Goal: Task Accomplishment & Management: Complete application form

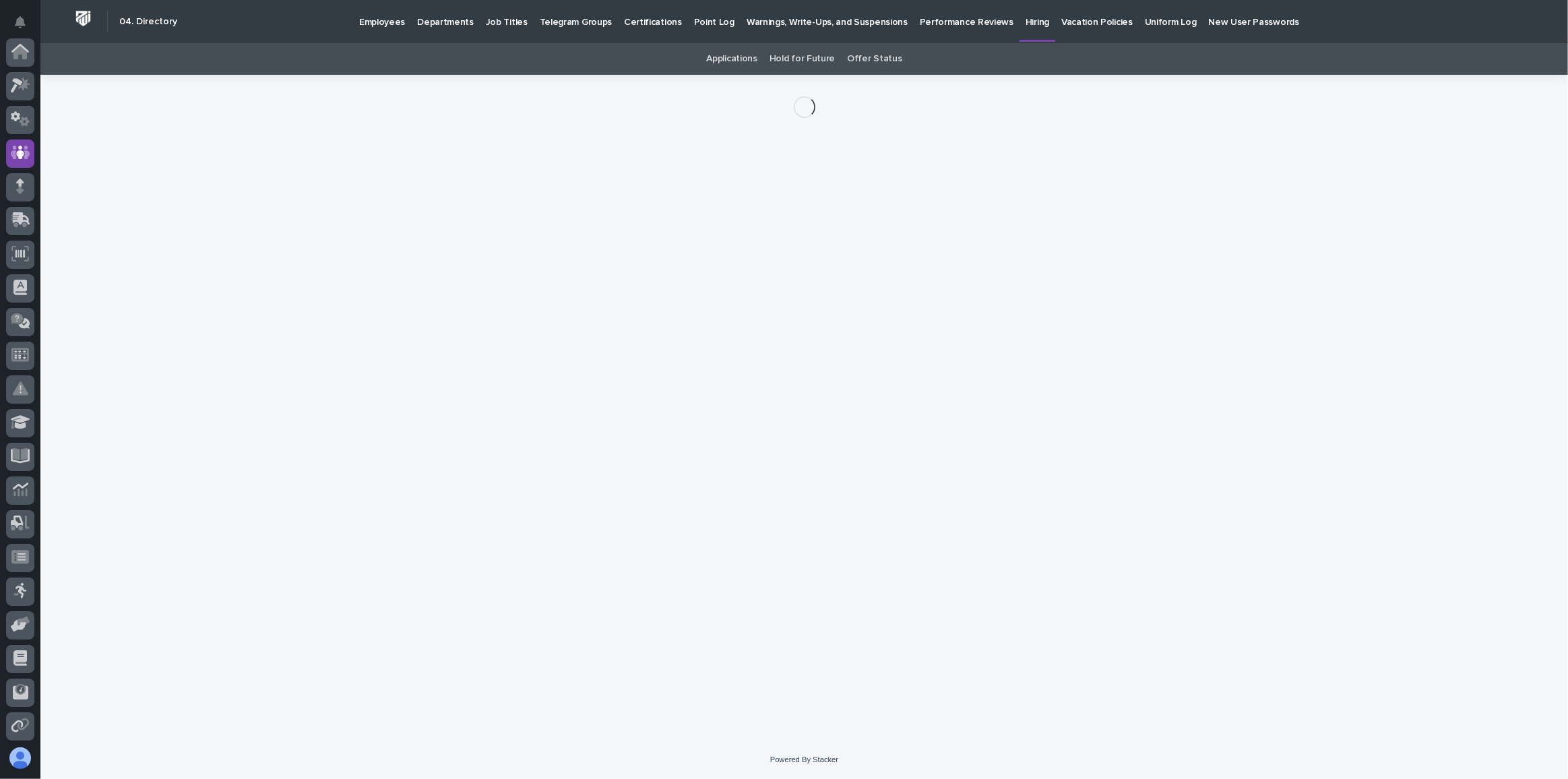
scroll to position [100, 0]
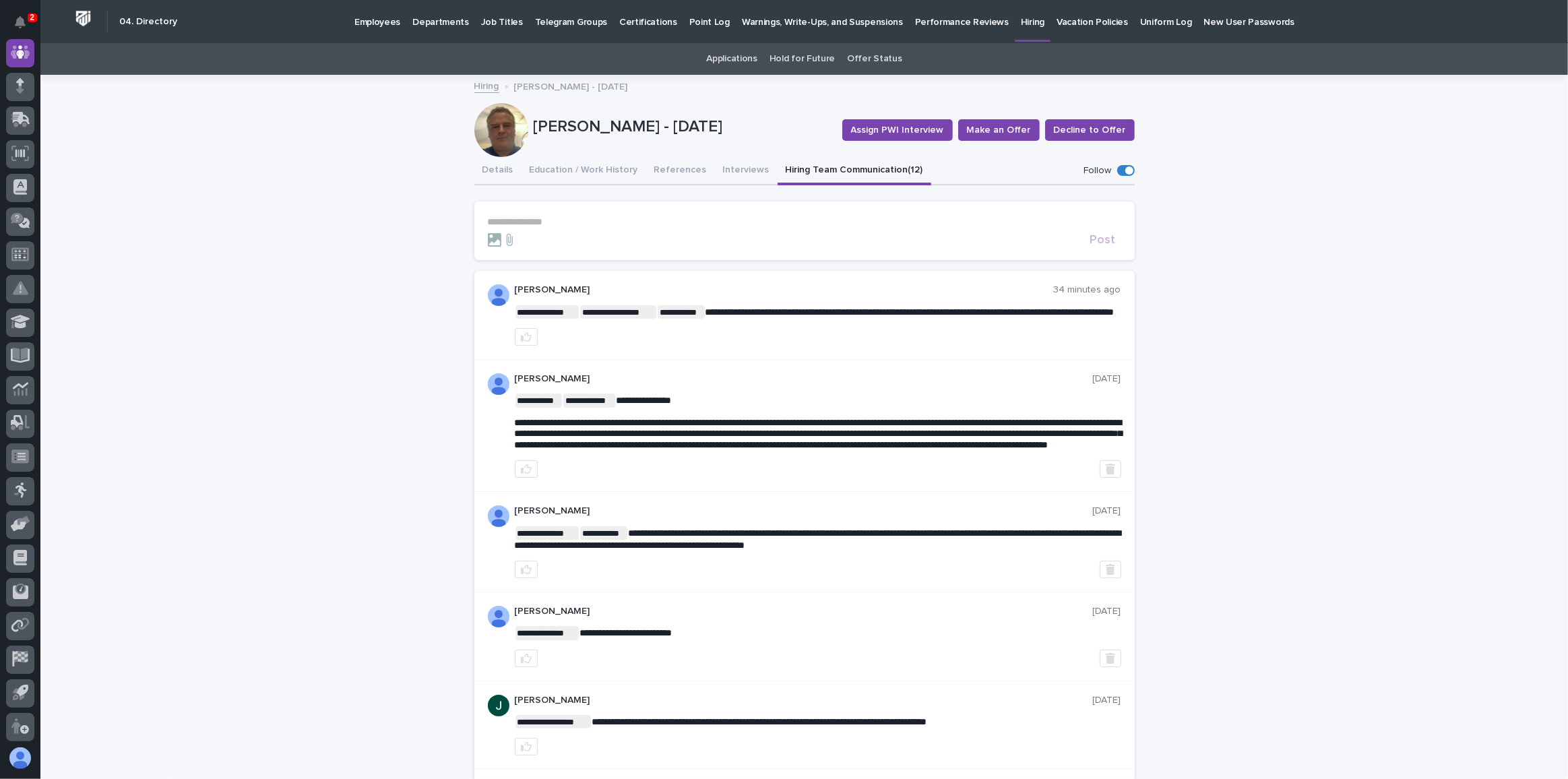
click at [538, 220] on p "**********" at bounding box center [804, 222] width 633 height 11
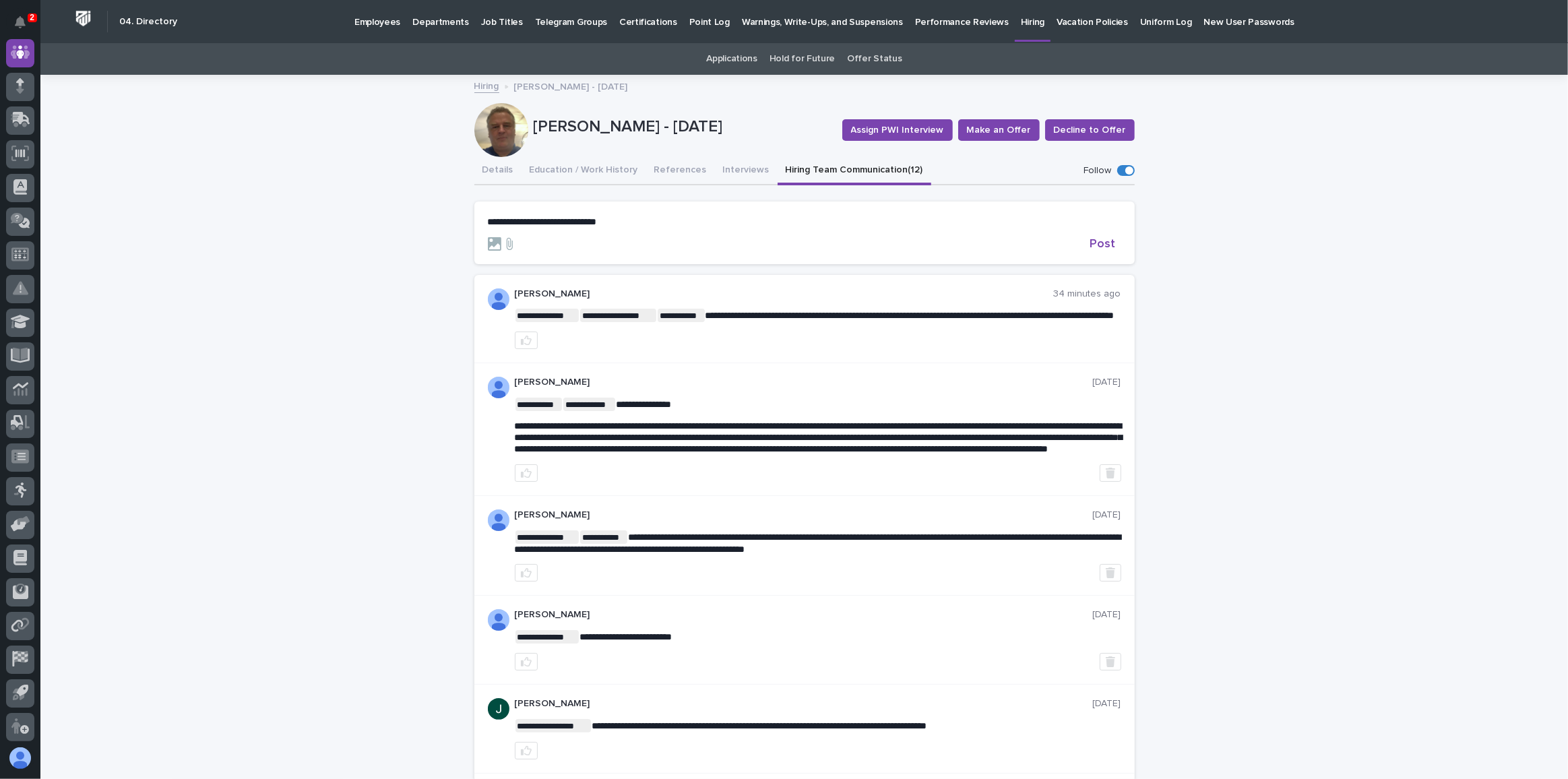
click at [488, 220] on span "**********" at bounding box center [542, 222] width 109 height 10
click at [518, 222] on span "**********" at bounding box center [561, 222] width 147 height 10
click at [511, 239] on span "[PERSON_NAME]" at bounding box center [524, 240] width 75 height 10
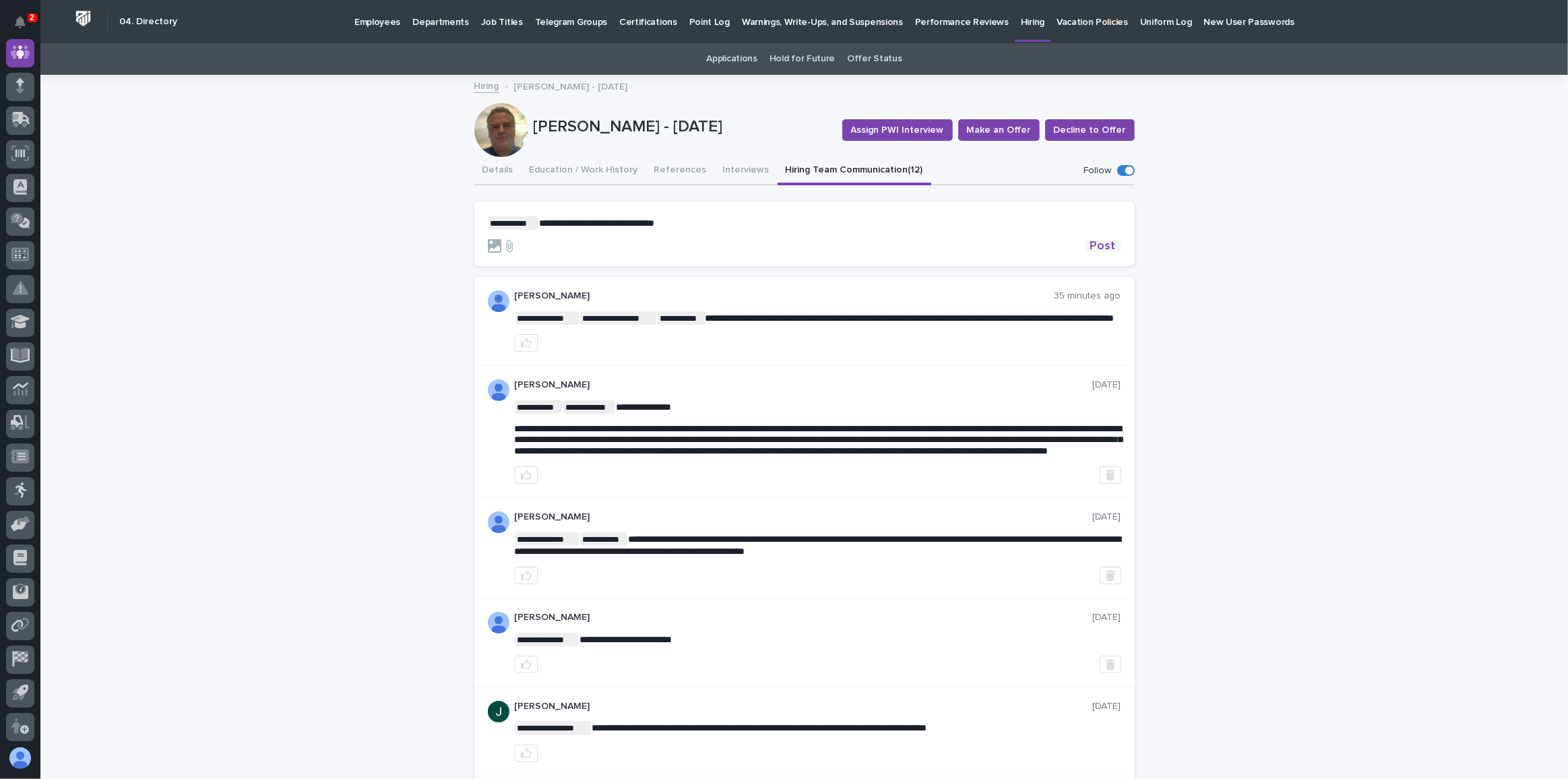
click at [1095, 246] on span "Post" at bounding box center [1103, 246] width 25 height 12
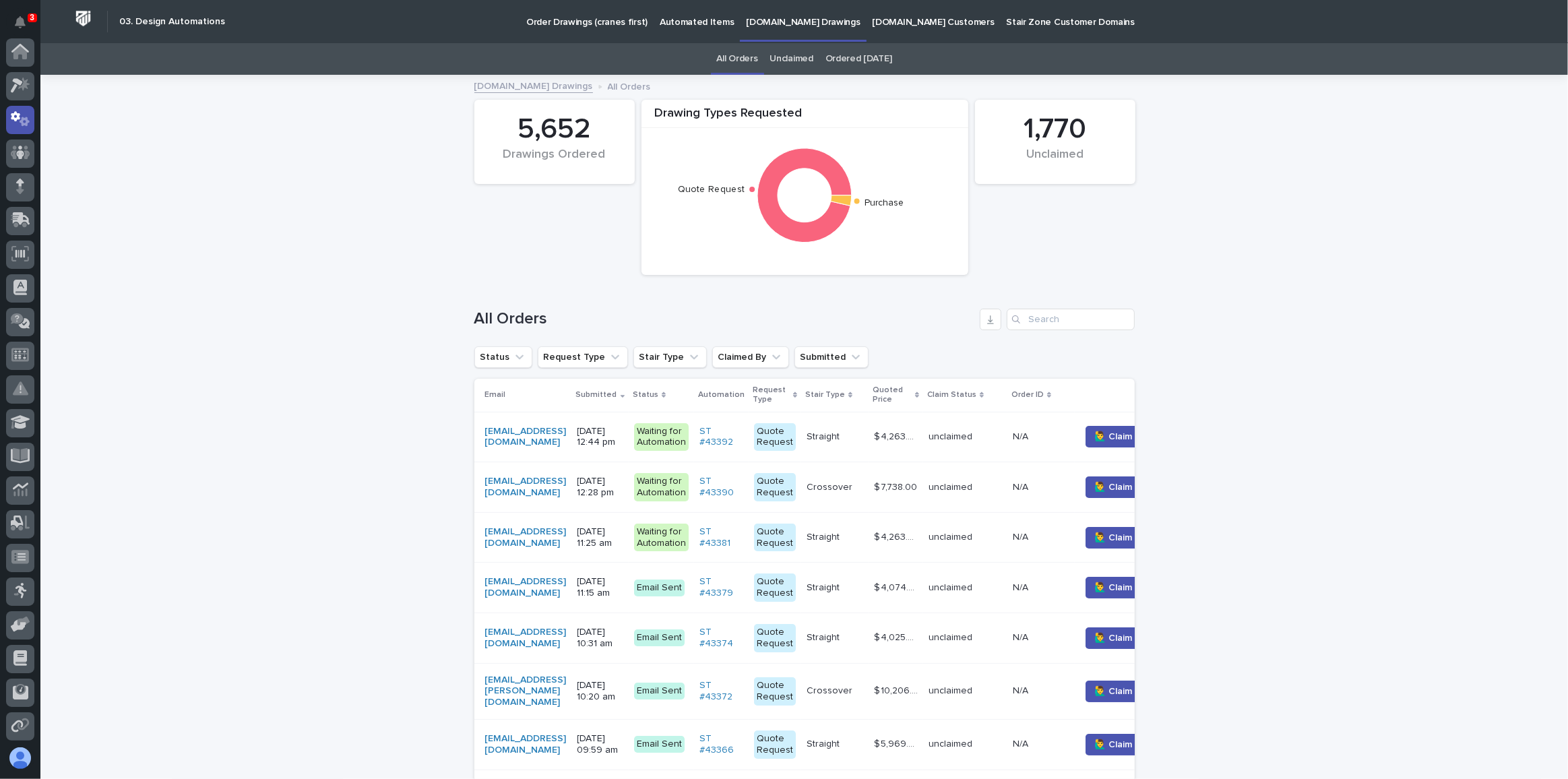
scroll to position [67, 0]
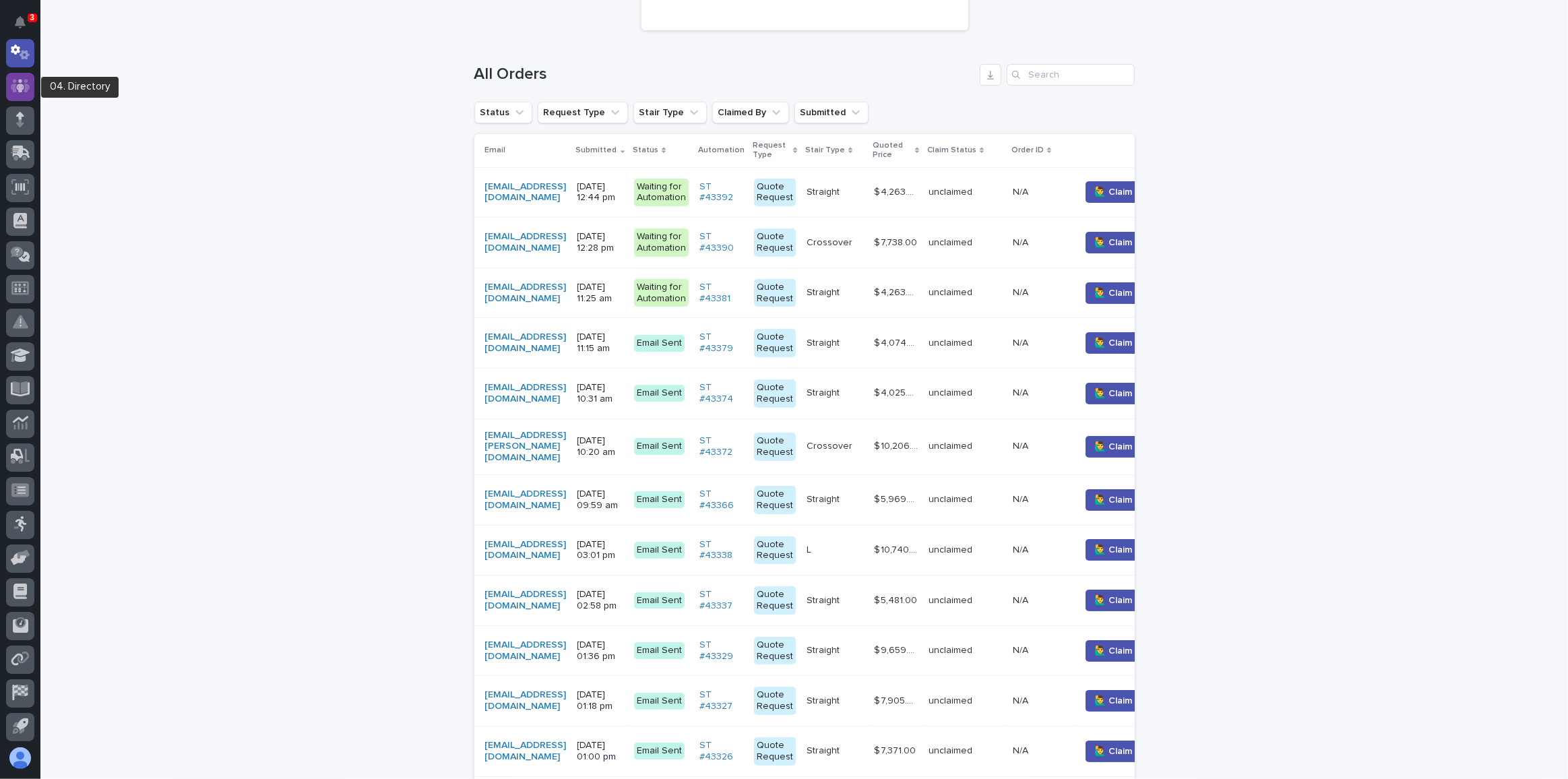
click at [18, 83] on icon at bounding box center [20, 86] width 19 height 16
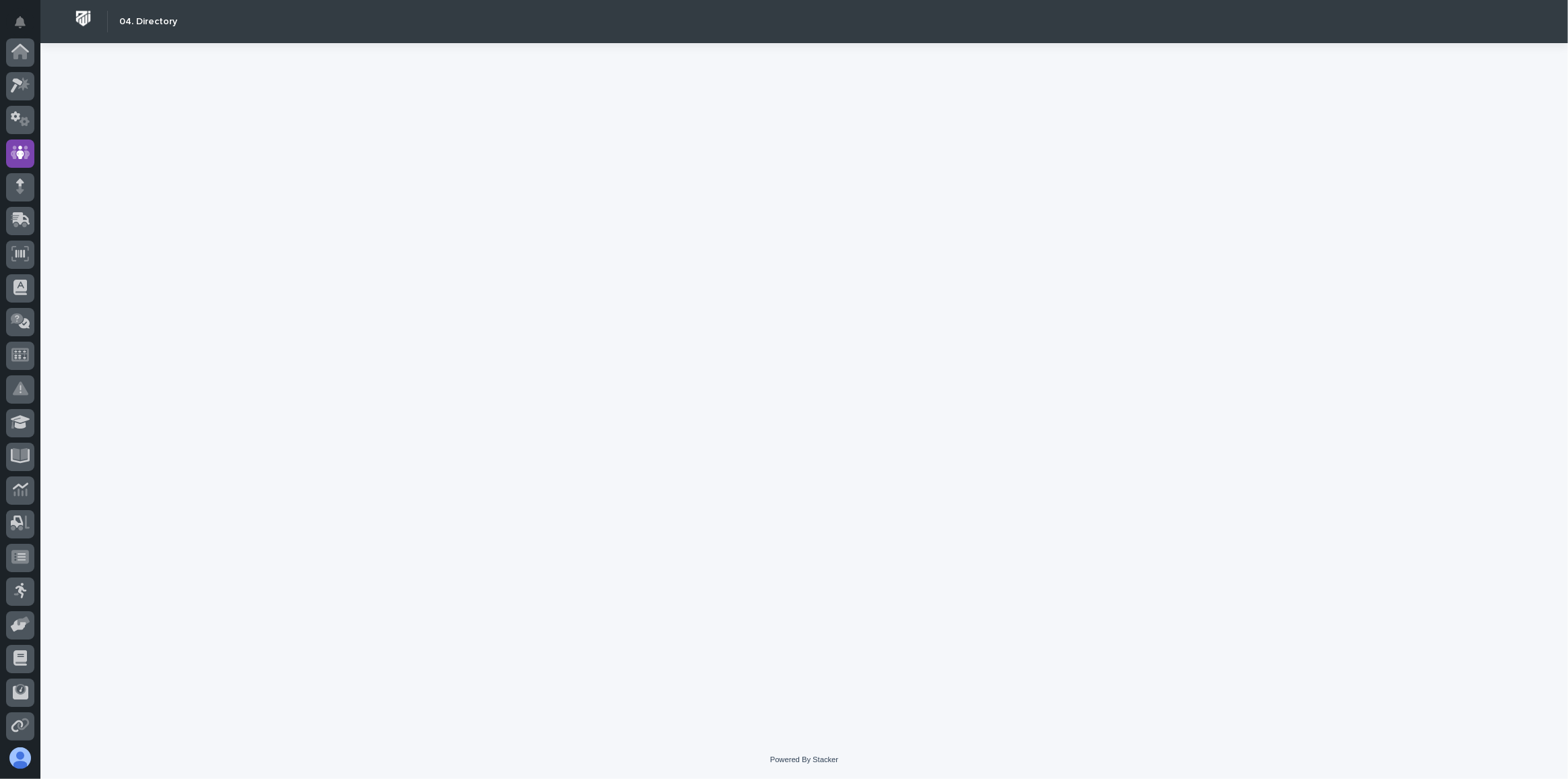
scroll to position [100, 0]
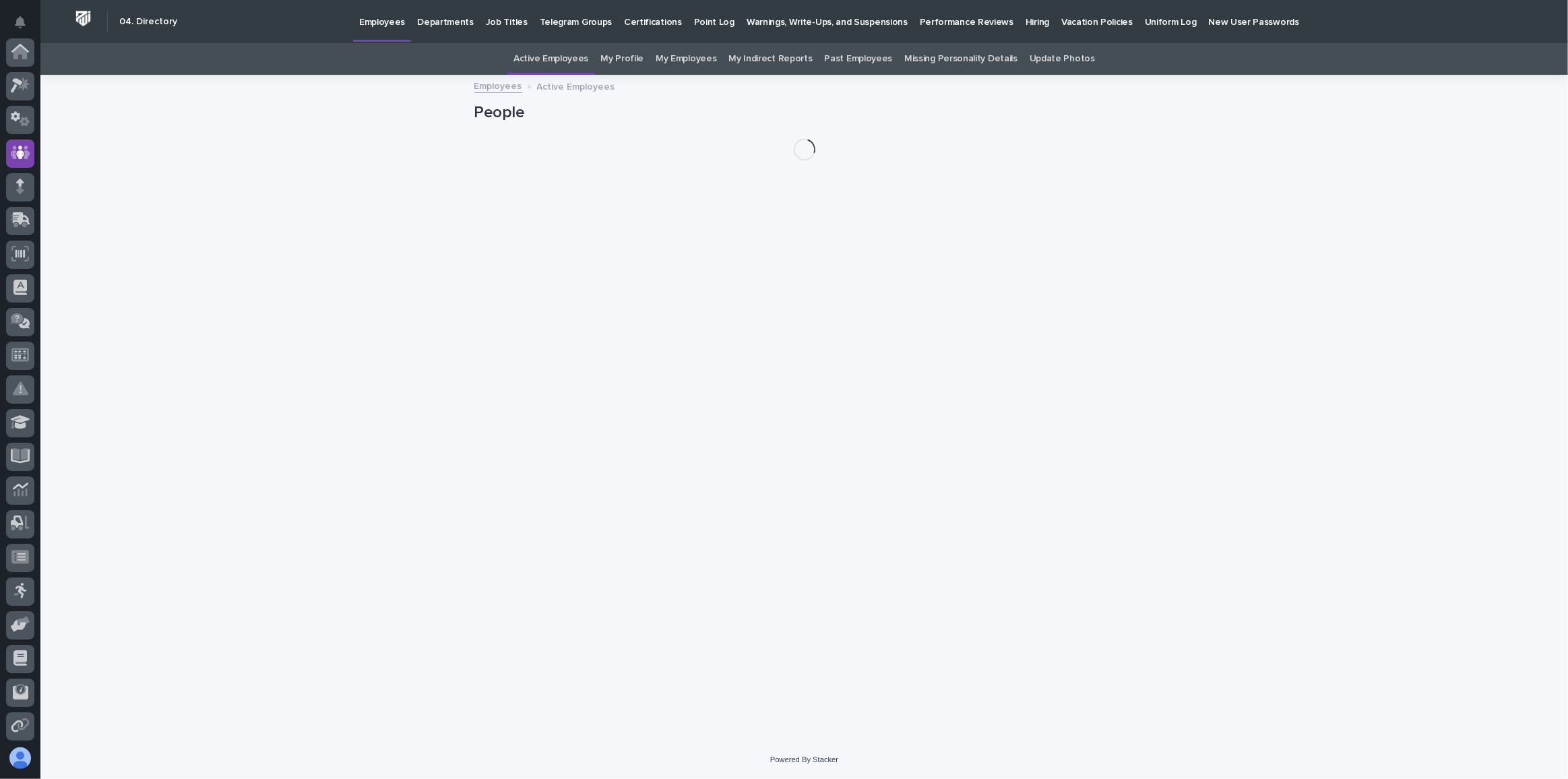
scroll to position [100, 0]
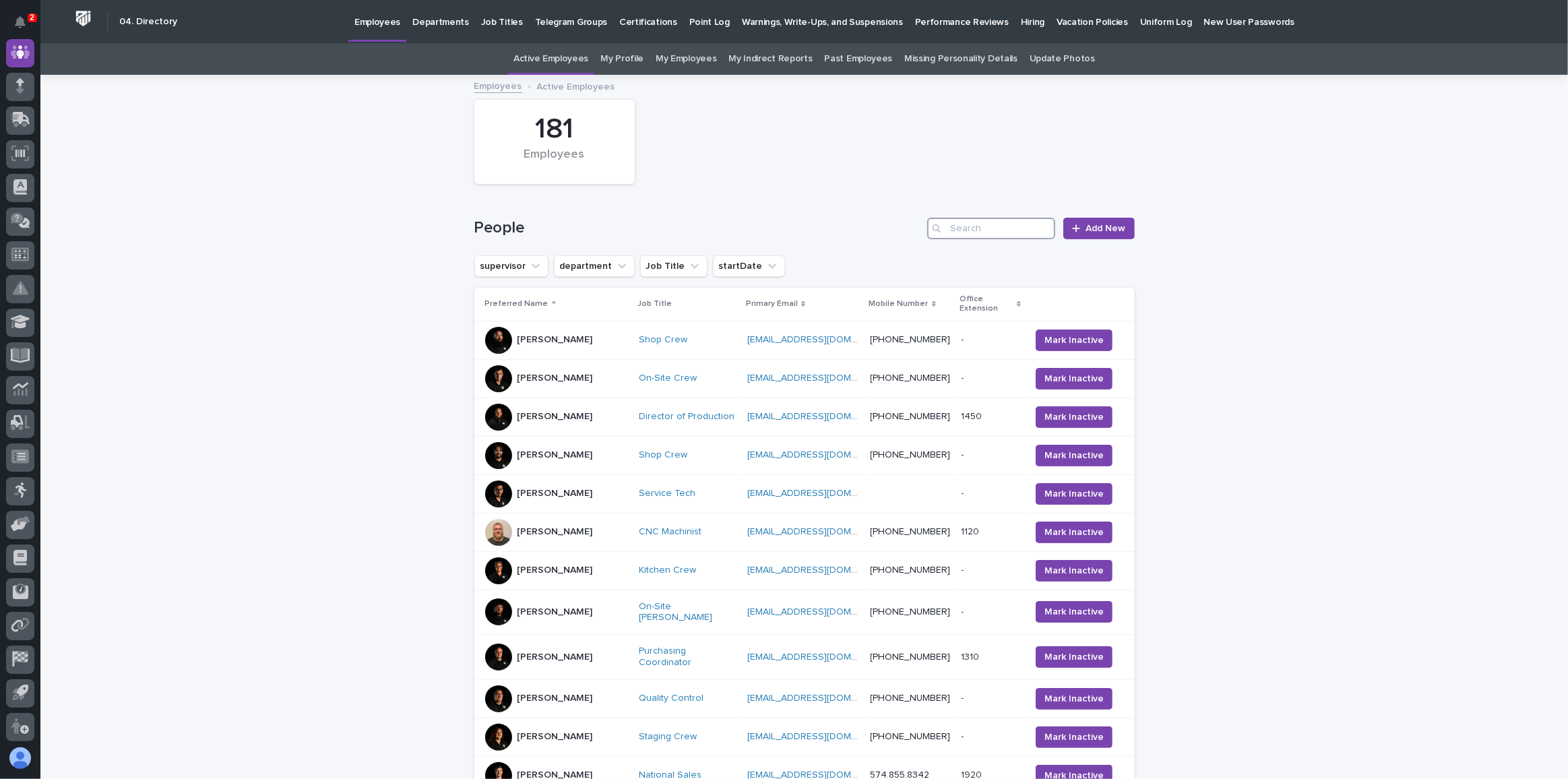
click at [992, 233] on input "Search" at bounding box center [991, 228] width 128 height 22
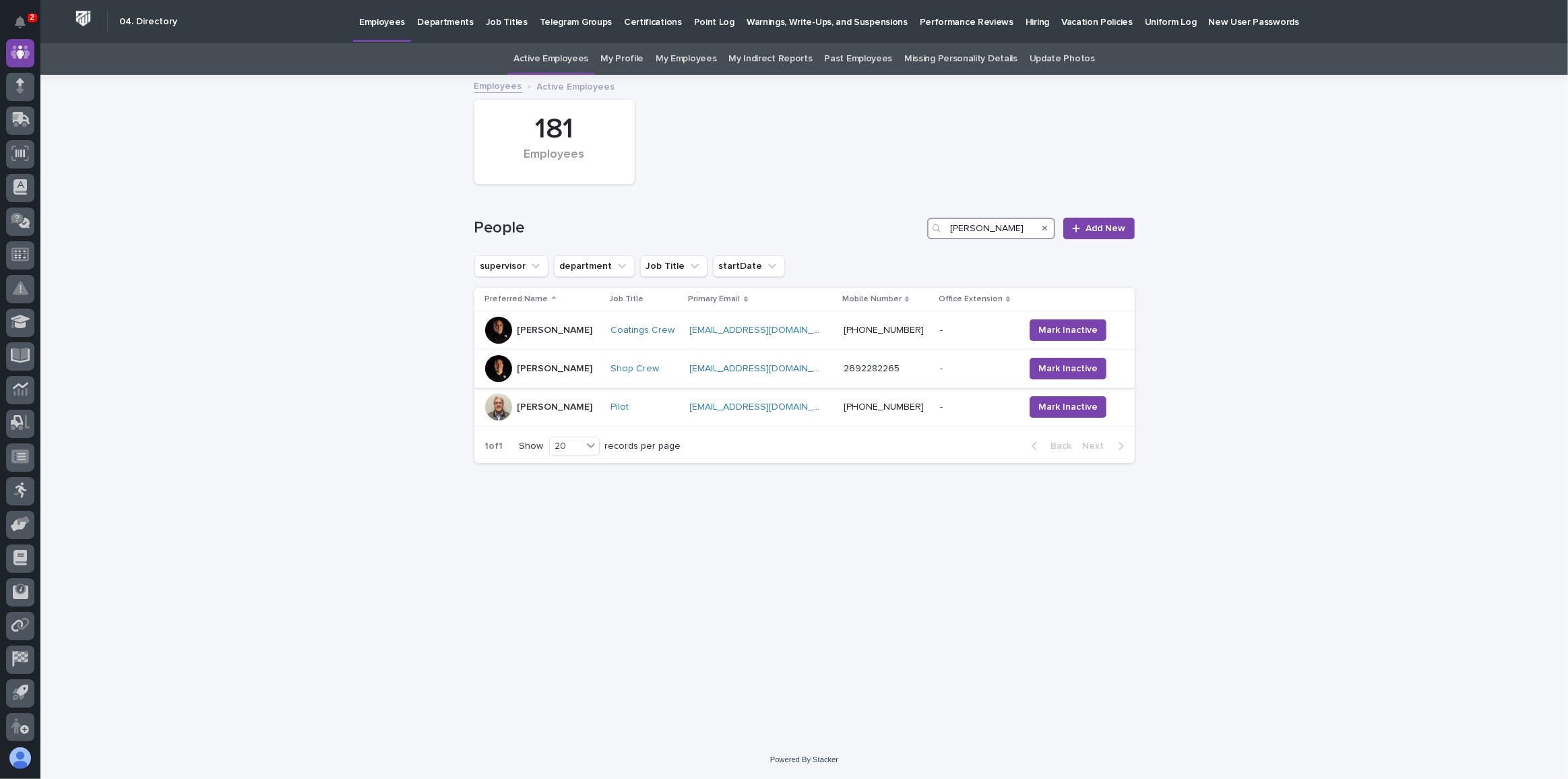
type input "[PERSON_NAME]"
click at [498, 364] on div at bounding box center [498, 368] width 27 height 27
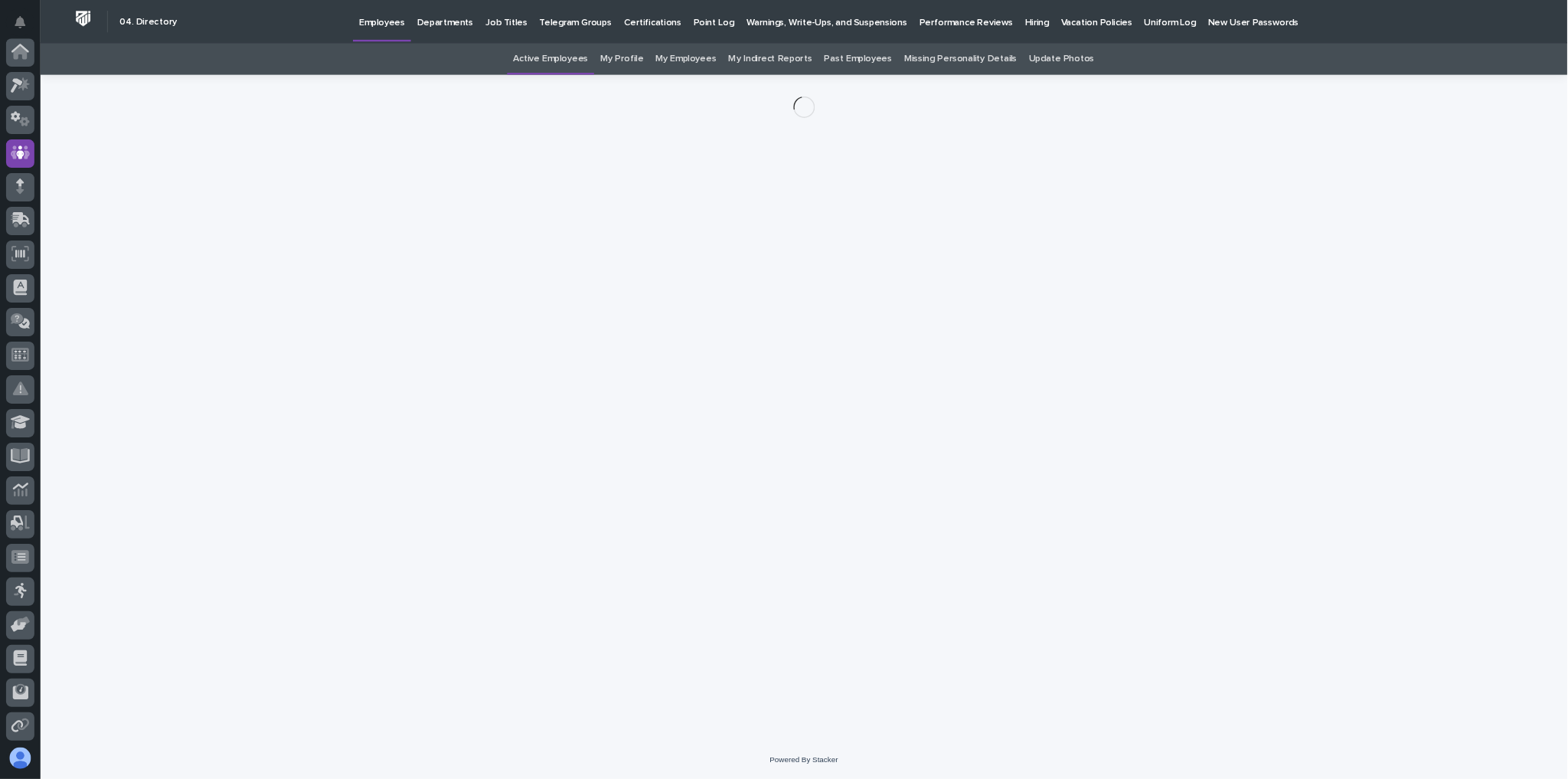
scroll to position [114, 0]
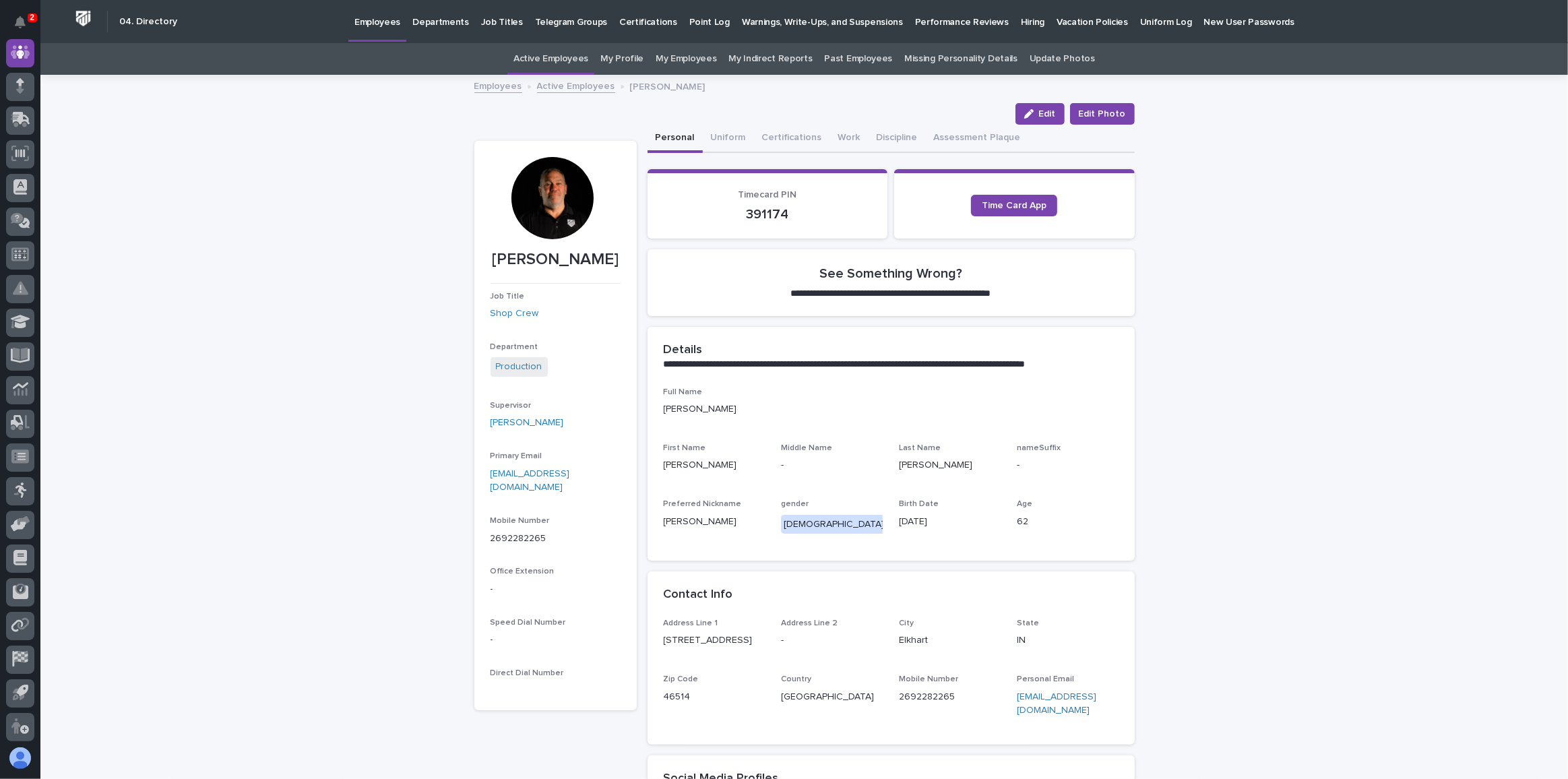
click at [550, 194] on div at bounding box center [552, 198] width 83 height 83
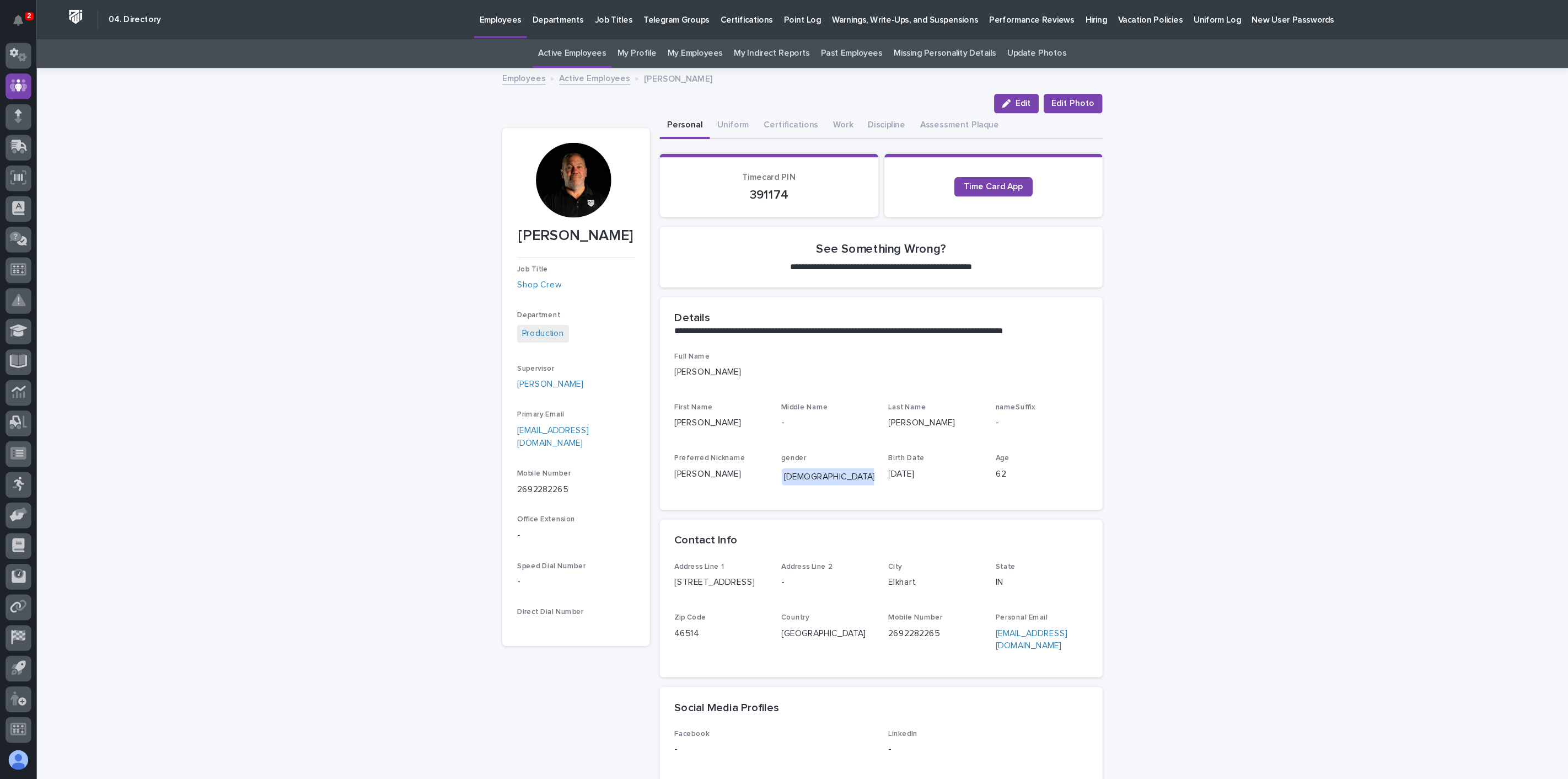
scroll to position [0, 0]
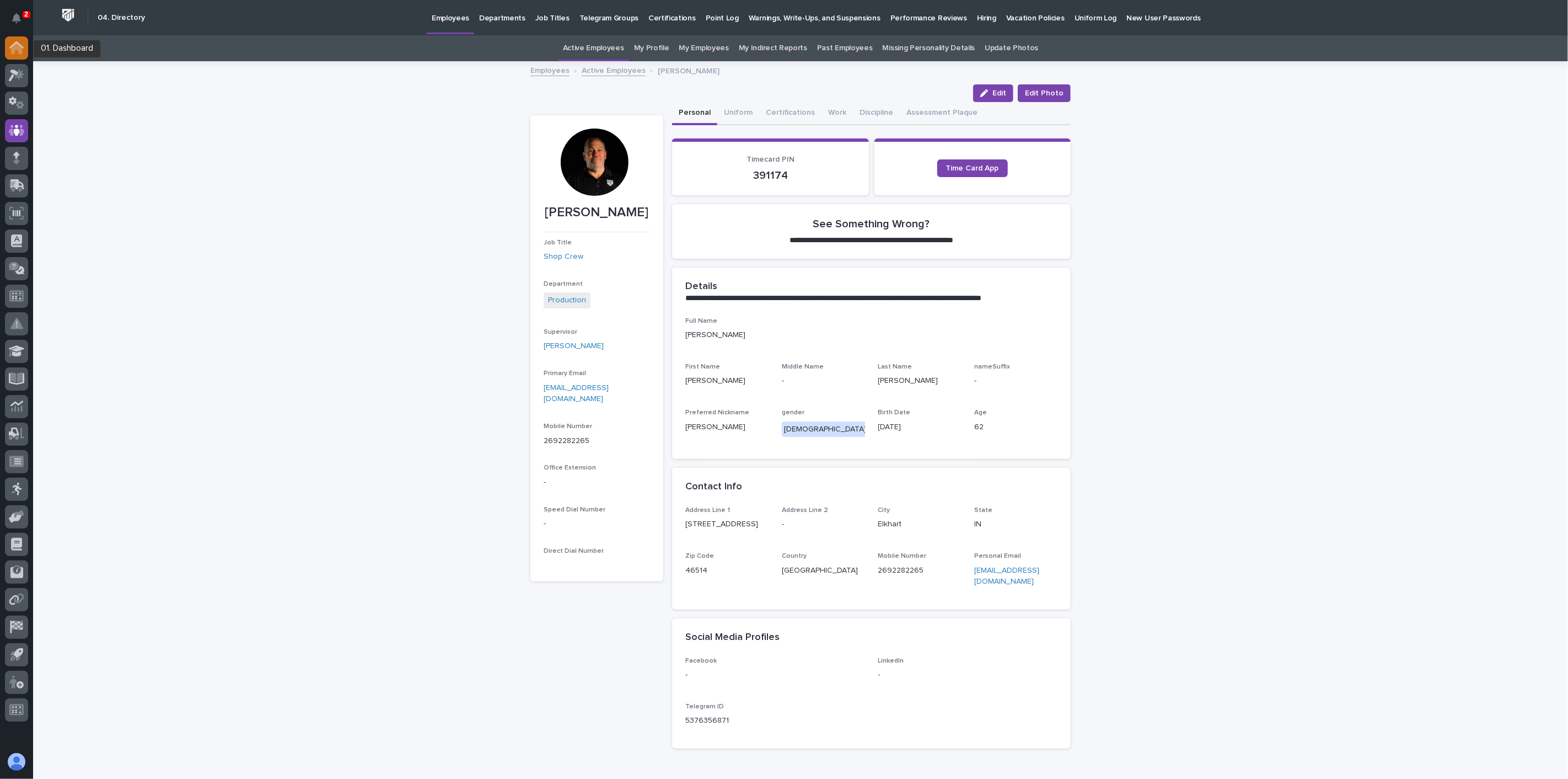
click at [14, 48] on icon at bounding box center [16, 49] width 11 height 11
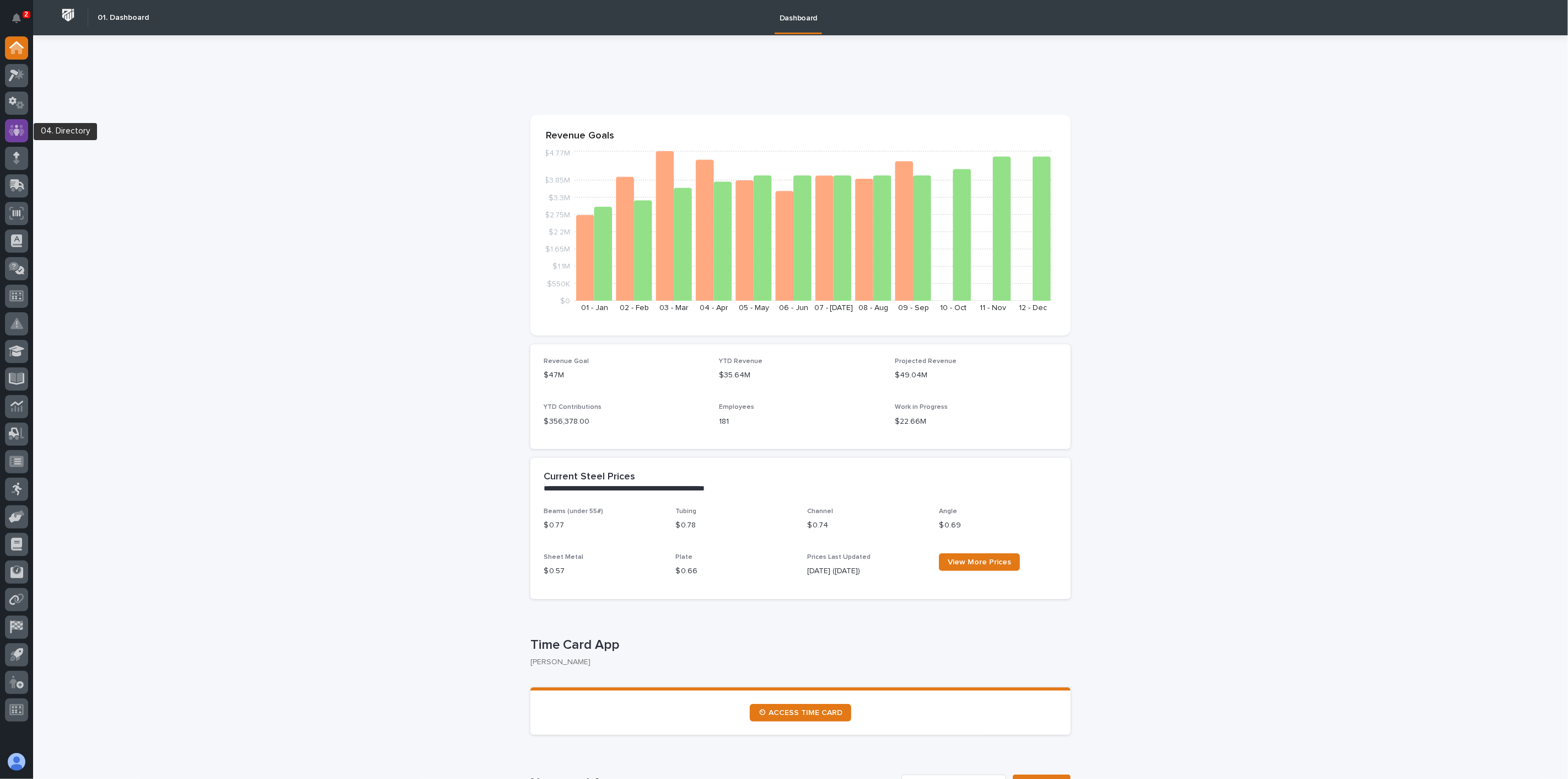
click at [15, 122] on div at bounding box center [16, 131] width 23 height 23
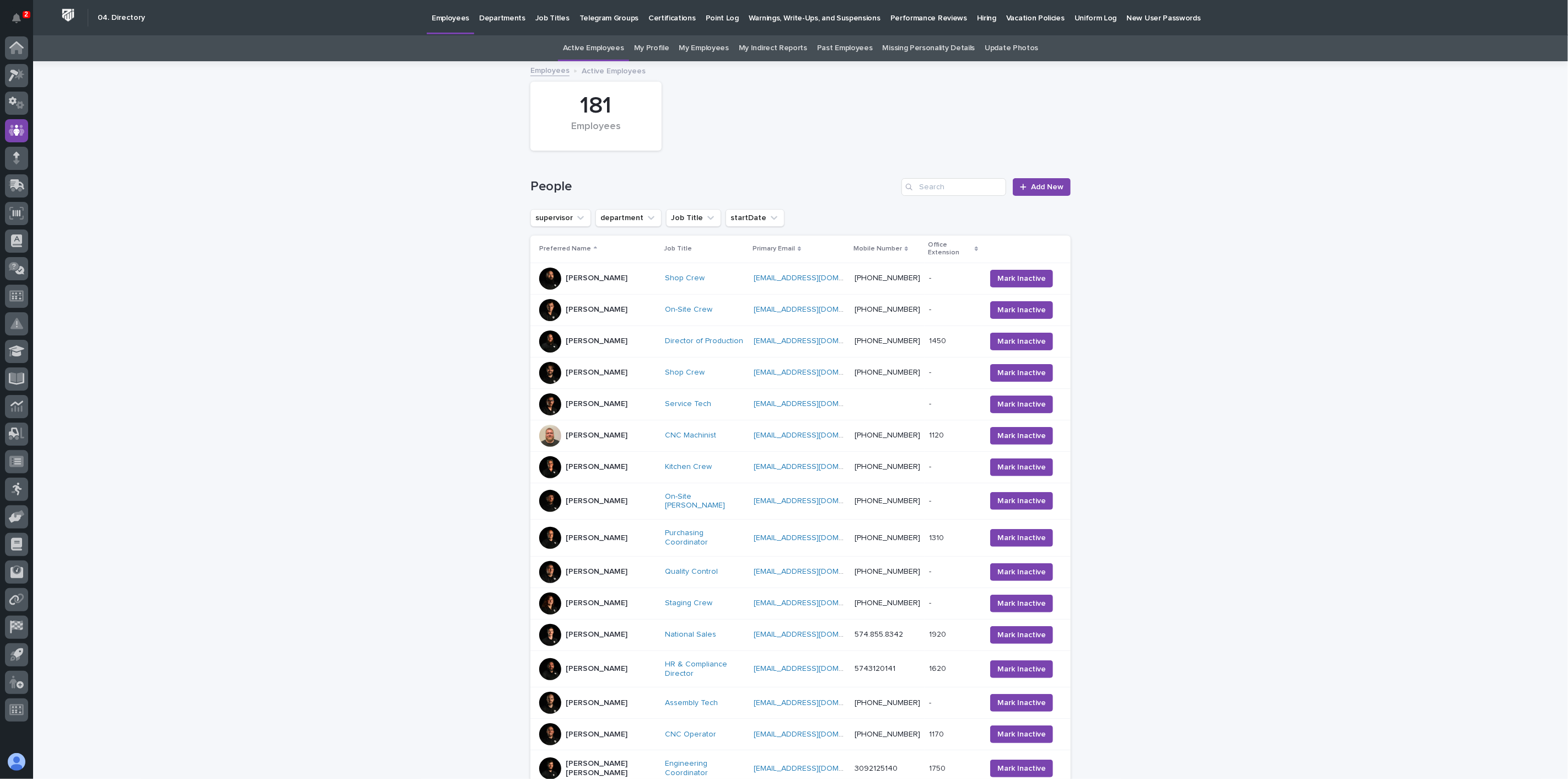
click at [977, 15] on p "Hiring" at bounding box center [987, 12] width 19 height 23
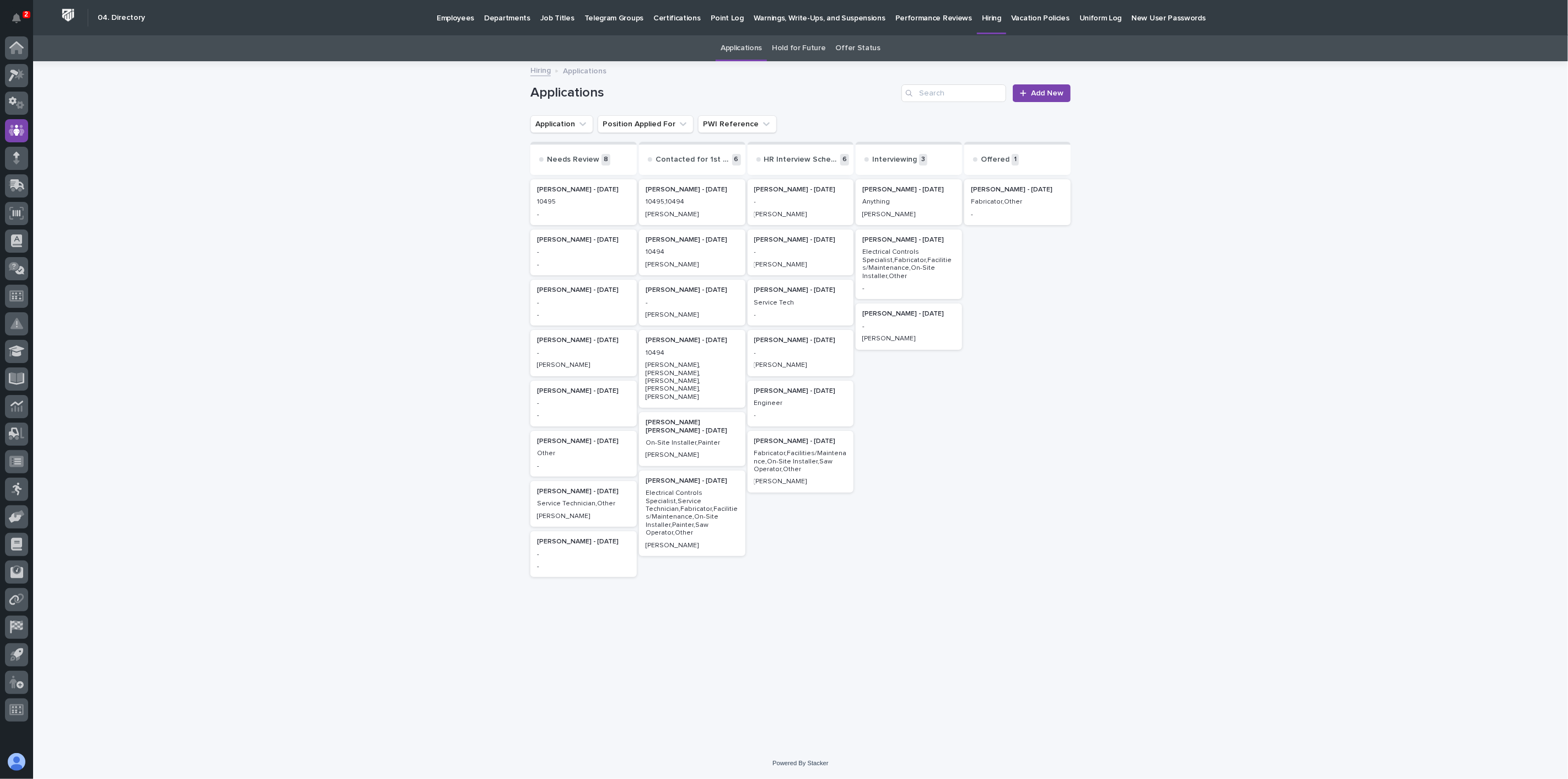
click at [896, 251] on p "Electrical Controls Specialist,Fabricator,Facilities/Maintenance,On-Site Instal…" at bounding box center [909, 264] width 93 height 32
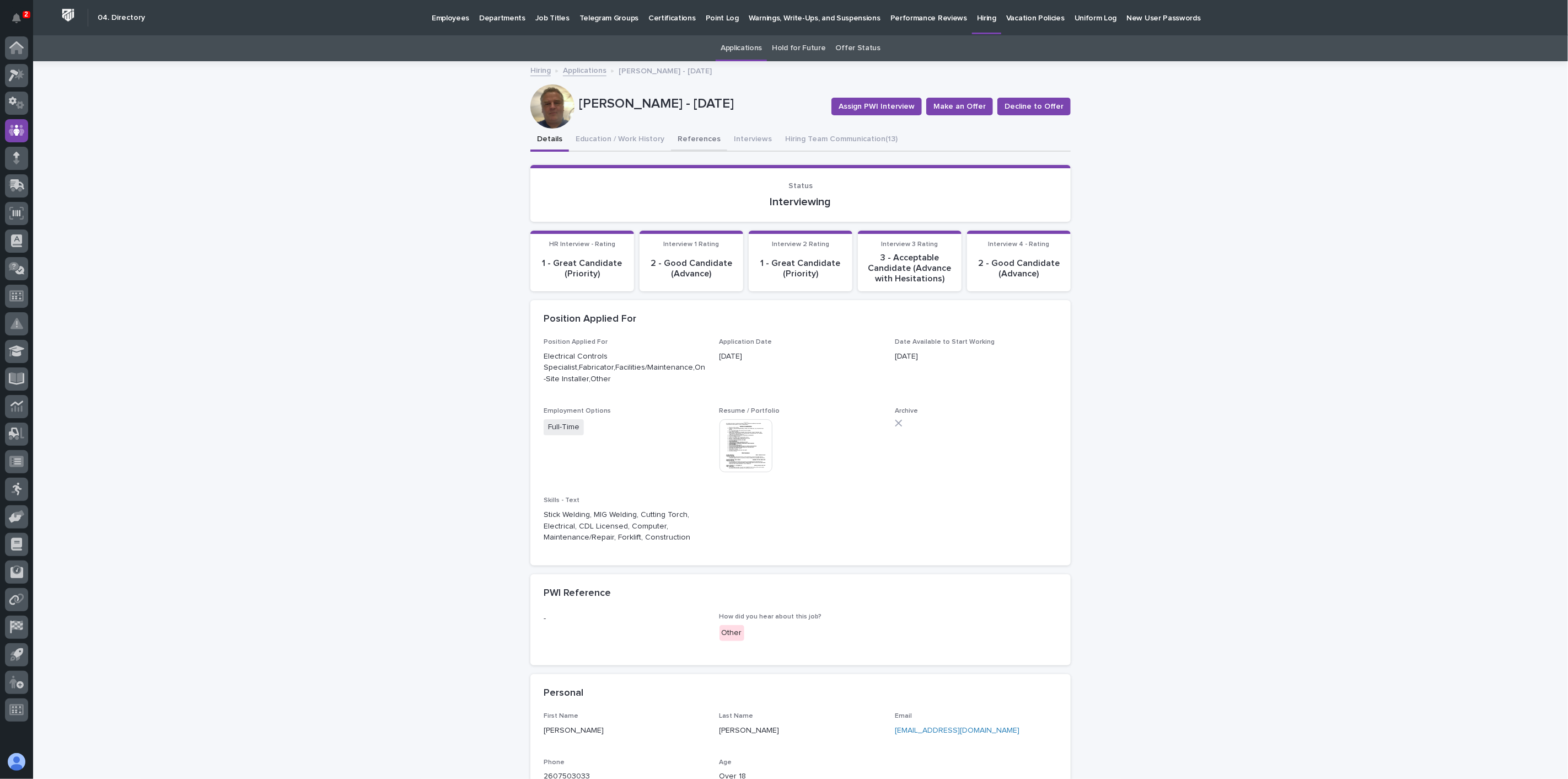
click at [685, 135] on button "References" at bounding box center [699, 140] width 56 height 23
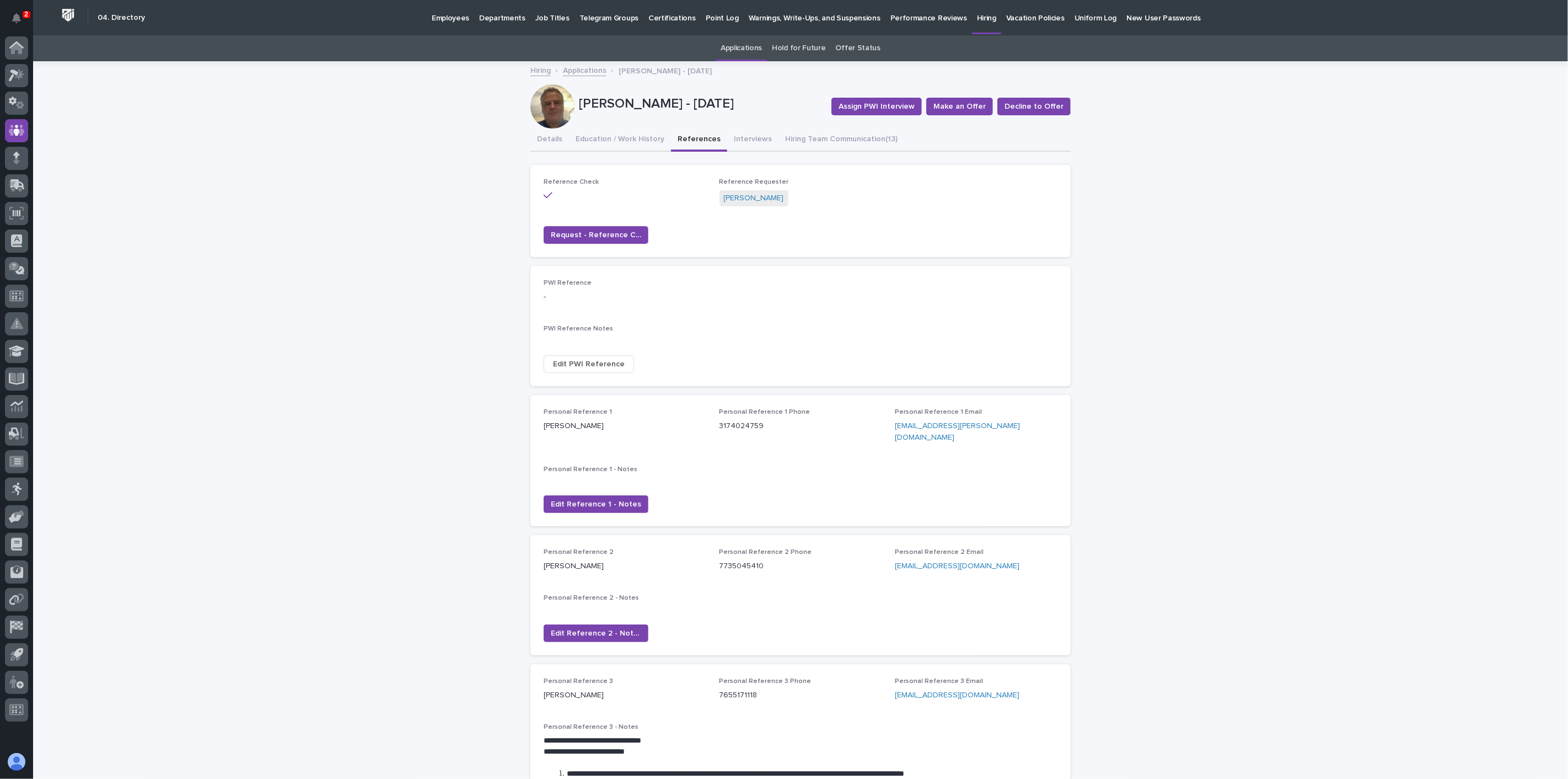
click at [578, 361] on span "Edit PWI Reference" at bounding box center [589, 364] width 72 height 11
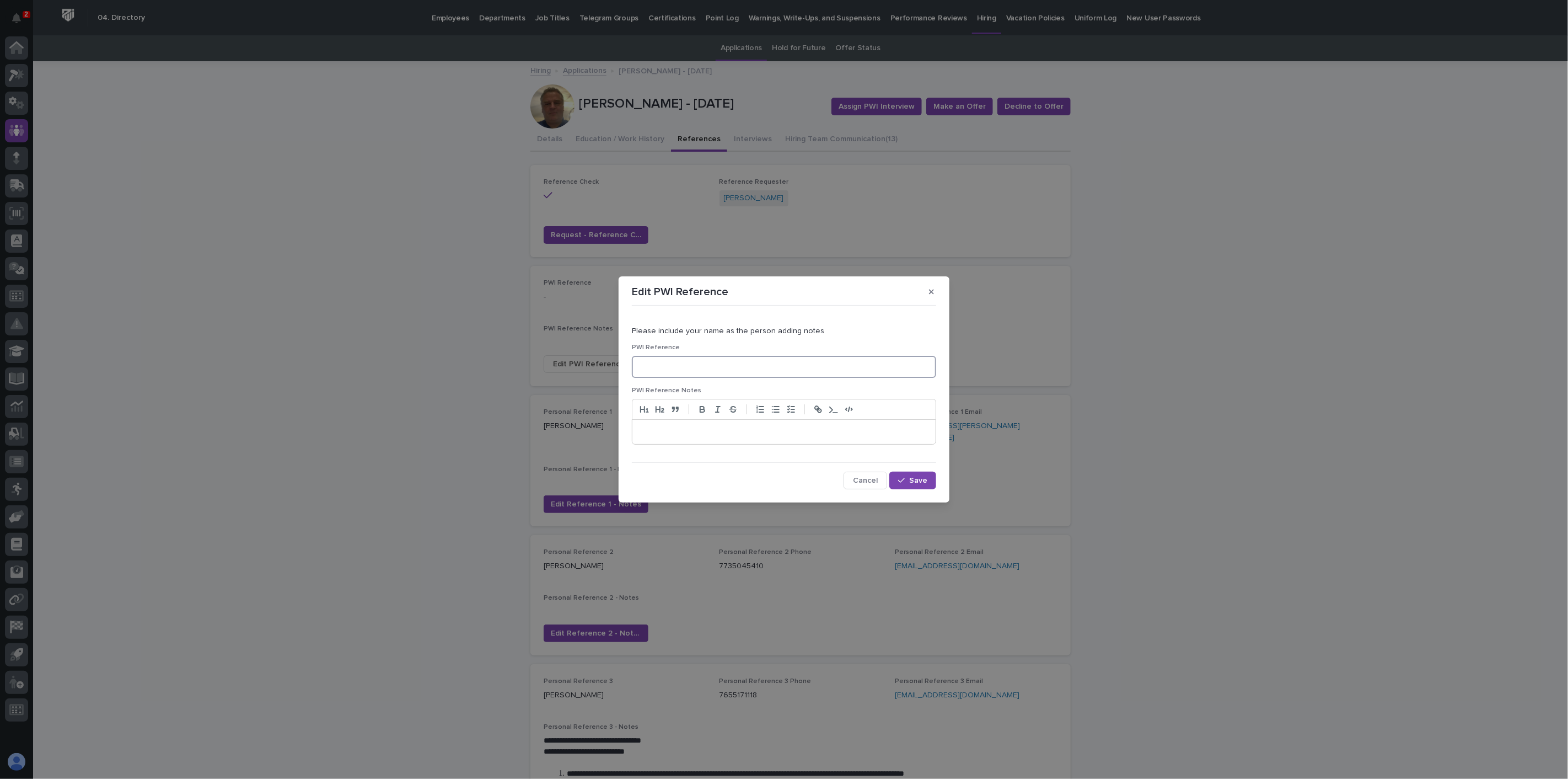
click at [650, 366] on input at bounding box center [784, 367] width 304 height 22
type input "[PERSON_NAME]"
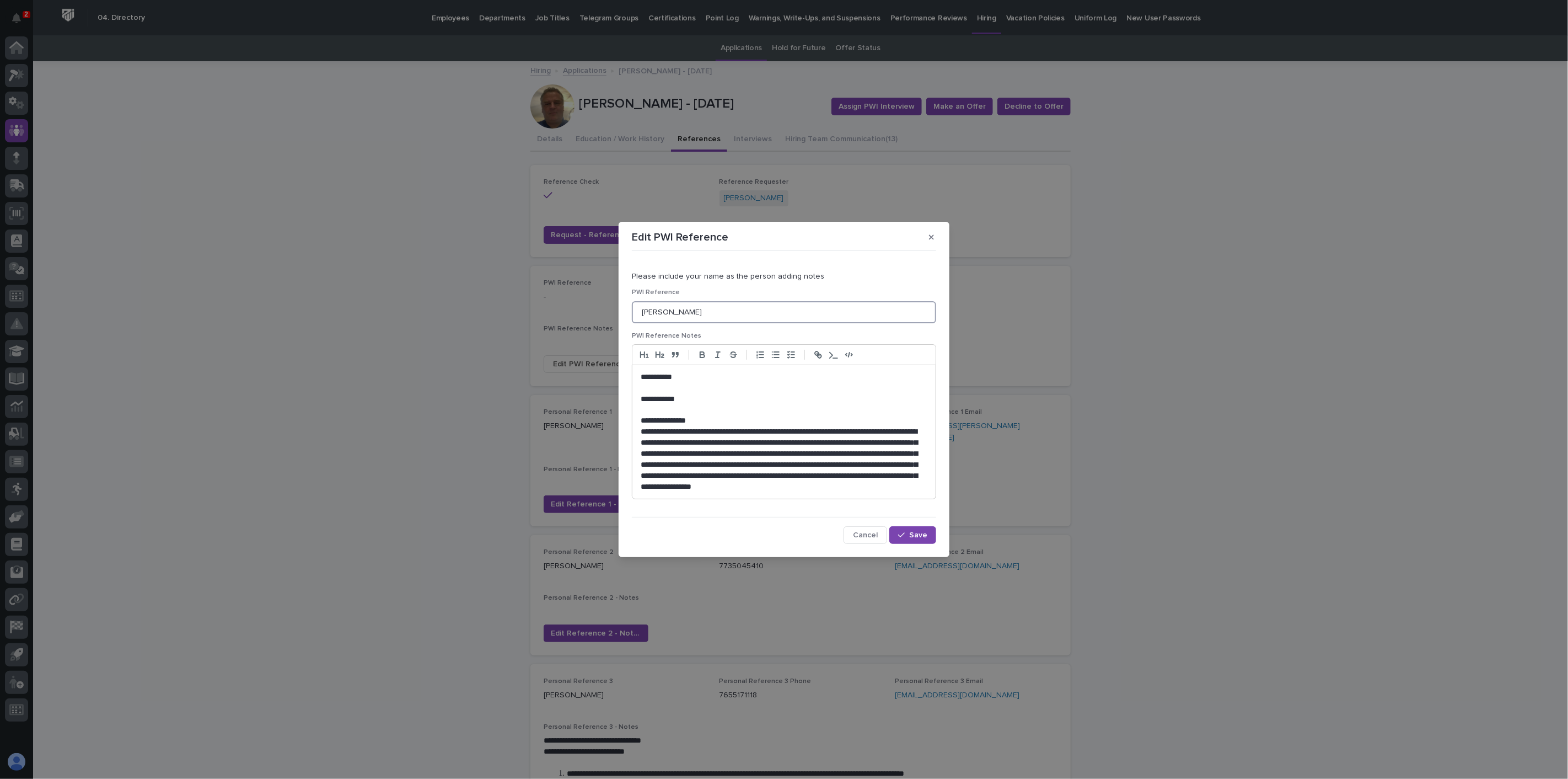
click at [642, 312] on input "[PERSON_NAME]" at bounding box center [784, 312] width 304 height 22
click at [694, 401] on p "**********" at bounding box center [785, 400] width 287 height 11
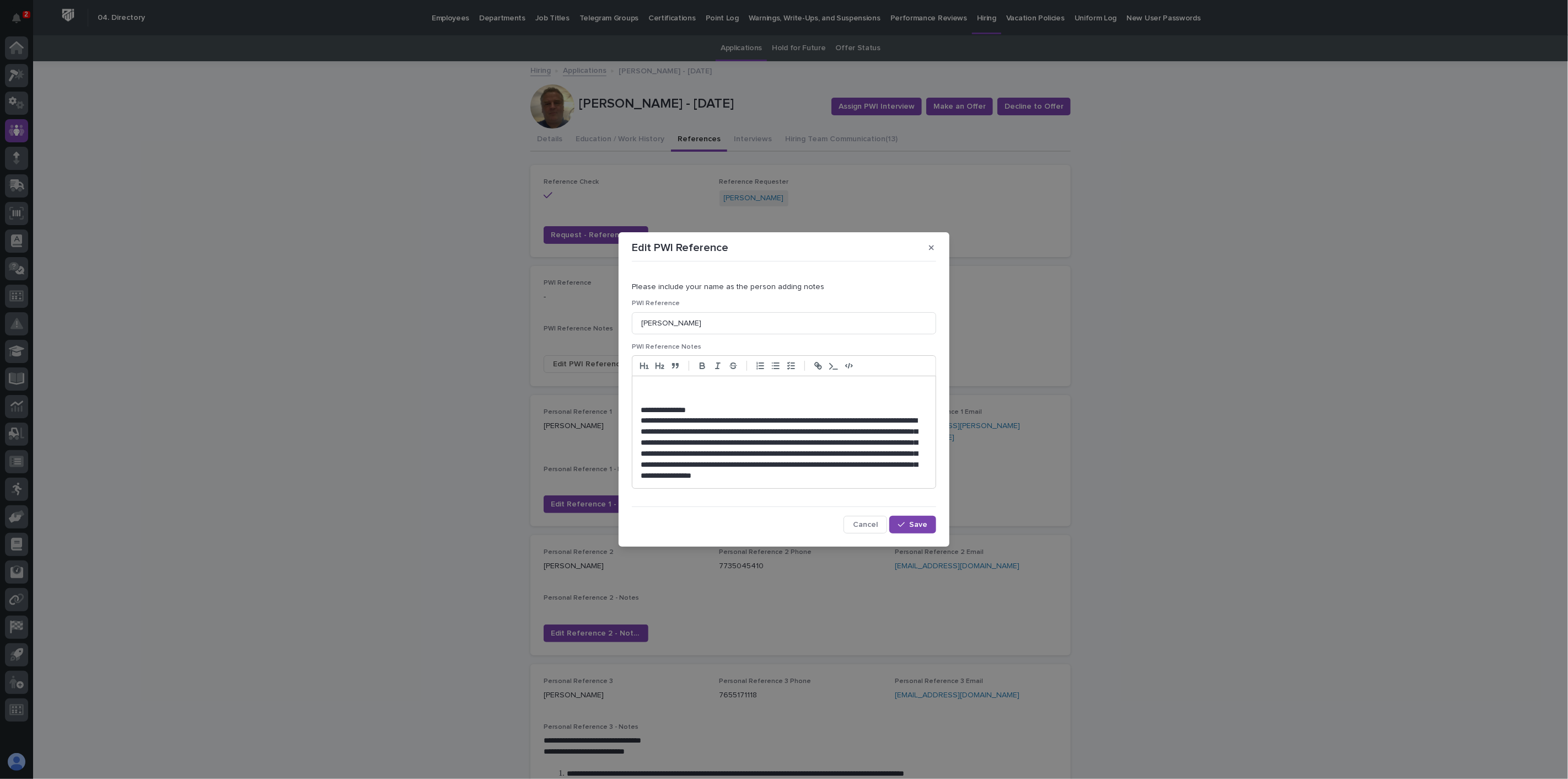
click at [655, 400] on p at bounding box center [784, 400] width 287 height 11
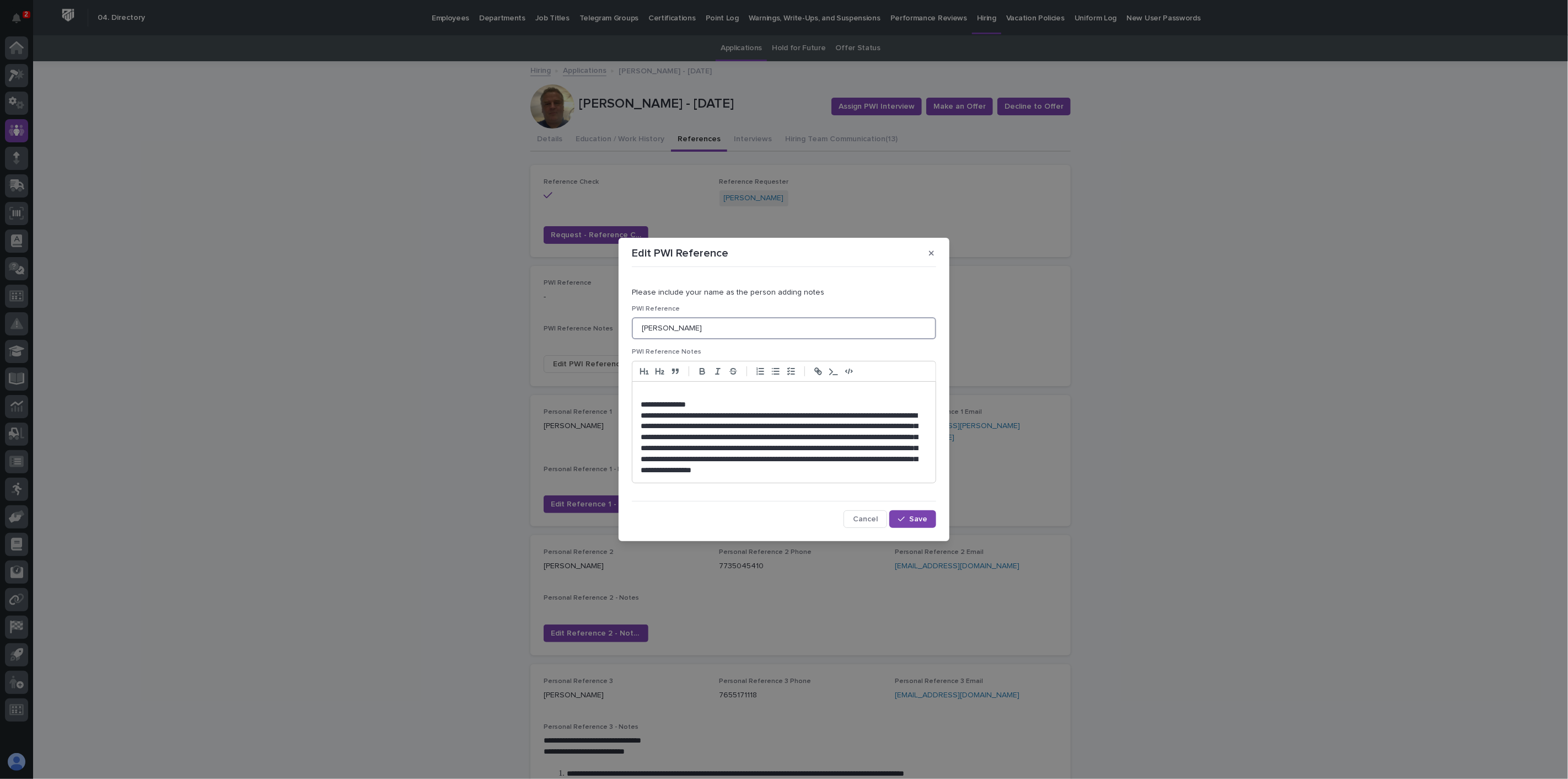
click at [688, 326] on input "[PERSON_NAME]" at bounding box center [784, 328] width 304 height 22
type input "M"
type input "[PERSON_NAME]"
click at [914, 518] on span "Save" at bounding box center [919, 519] width 18 height 8
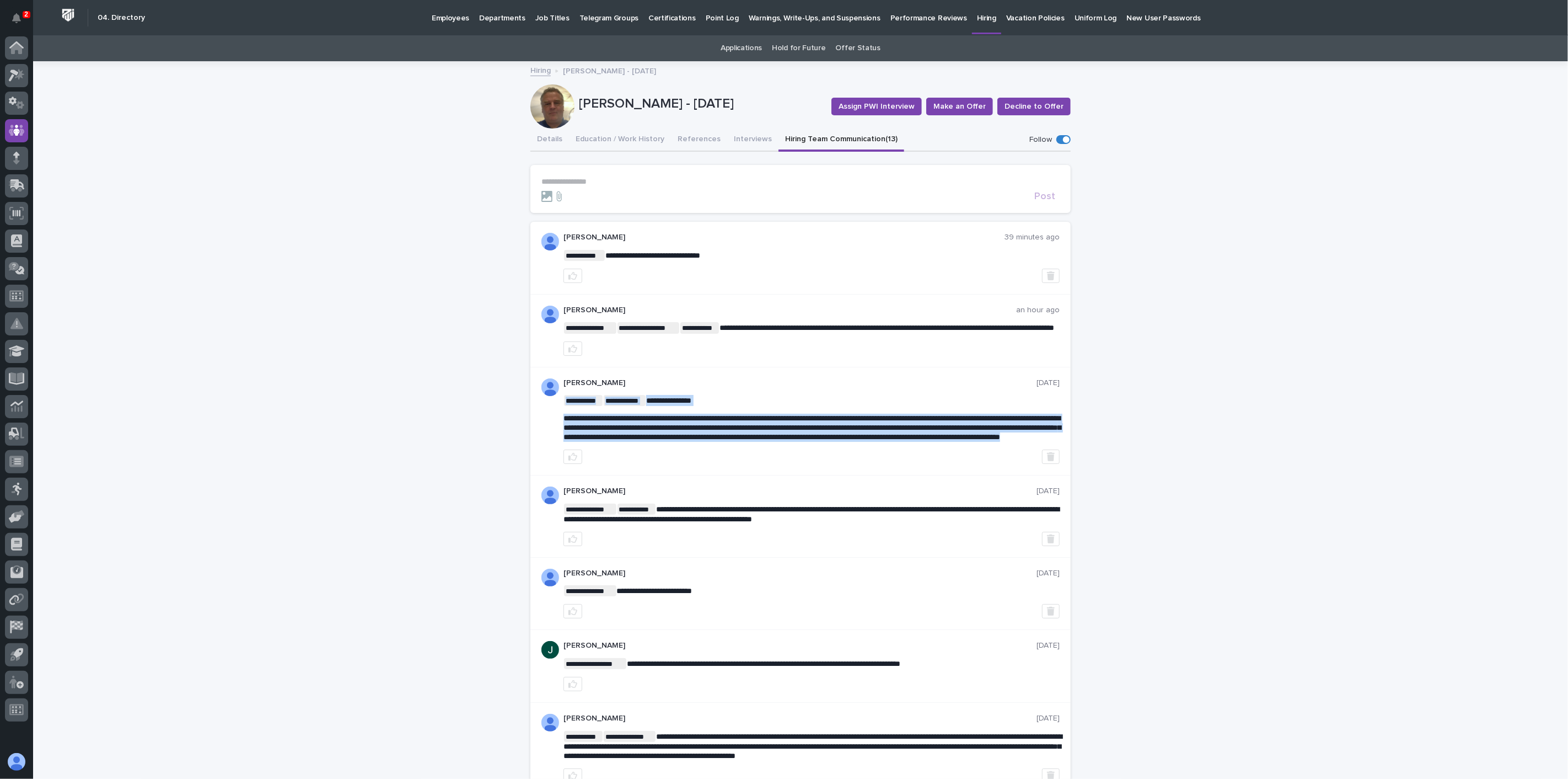
drag, startPoint x: 559, startPoint y: 425, endPoint x: 812, endPoint y: 452, distance: 254.4
